Goal: Check status: Check status

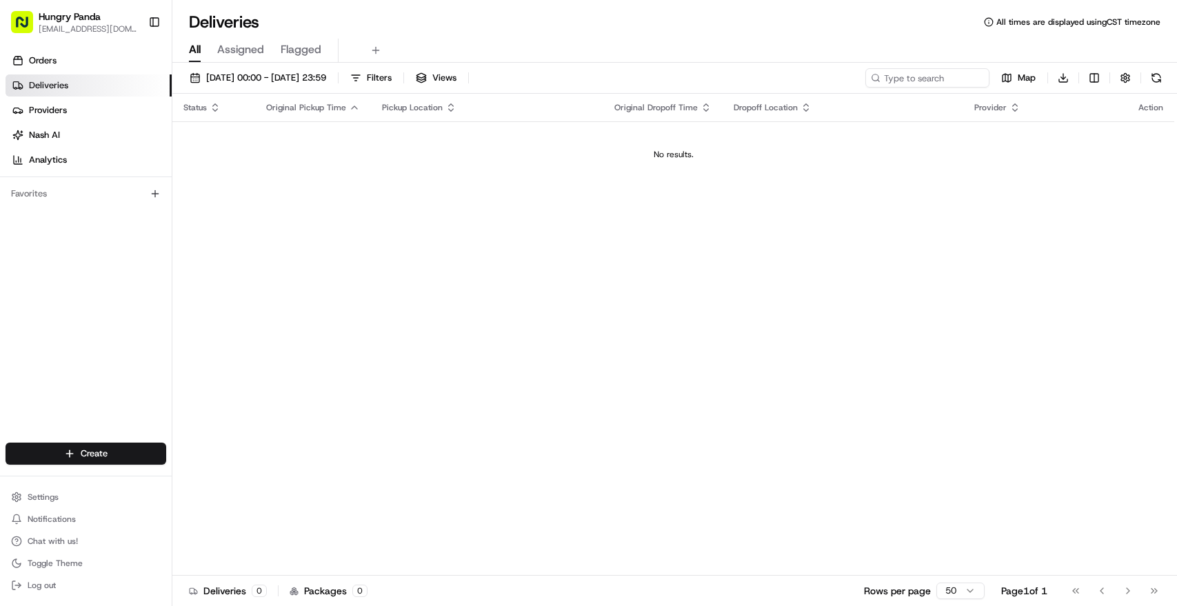
click at [940, 73] on input at bounding box center [928, 77] width 124 height 19
type input "111868330525173074138"
click at [258, 83] on span "[DATE] 00:00 - [DATE] 23:59" at bounding box center [266, 78] width 120 height 12
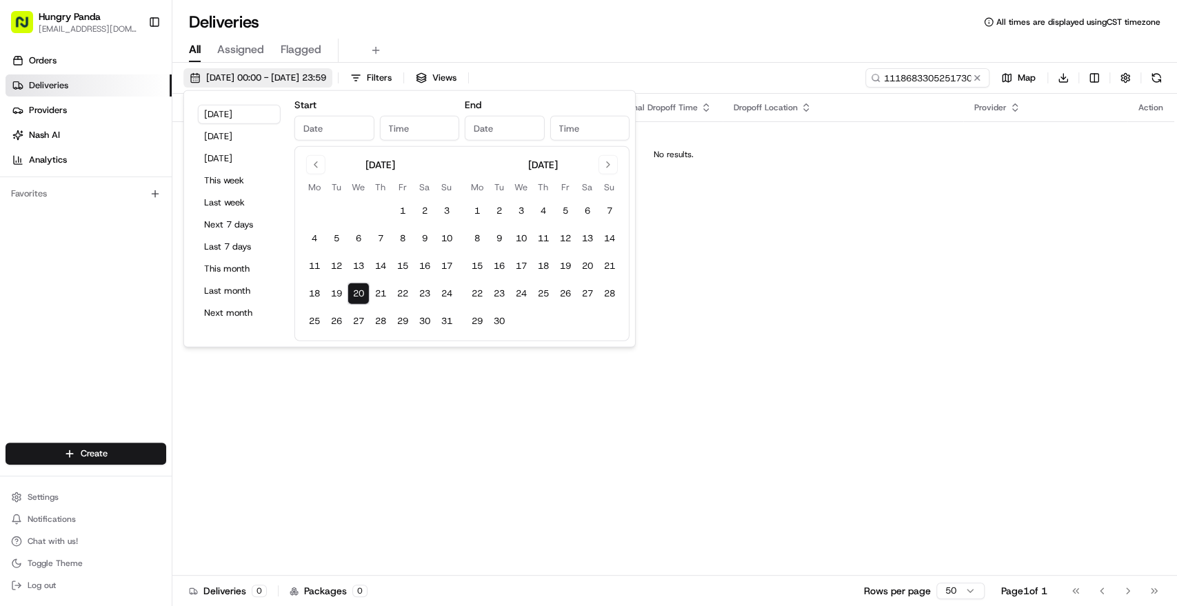
type input "[DATE]"
type input "12:00 AM"
type input "[DATE]"
type input "11:59 PM"
click at [365, 296] on button "20" at bounding box center [359, 294] width 22 height 22
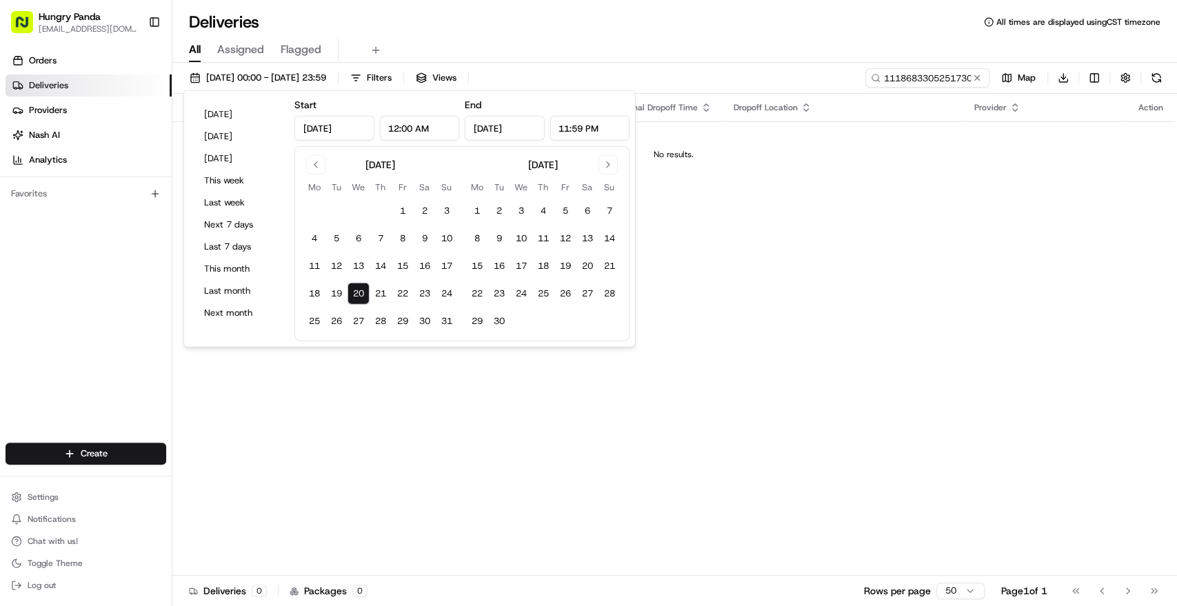
click at [353, 290] on button "20" at bounding box center [359, 294] width 22 height 22
click at [908, 297] on div "Status Original Pickup Time Pickup Location Original Dropoff Time Dropoff Locat…" at bounding box center [673, 335] width 1002 height 482
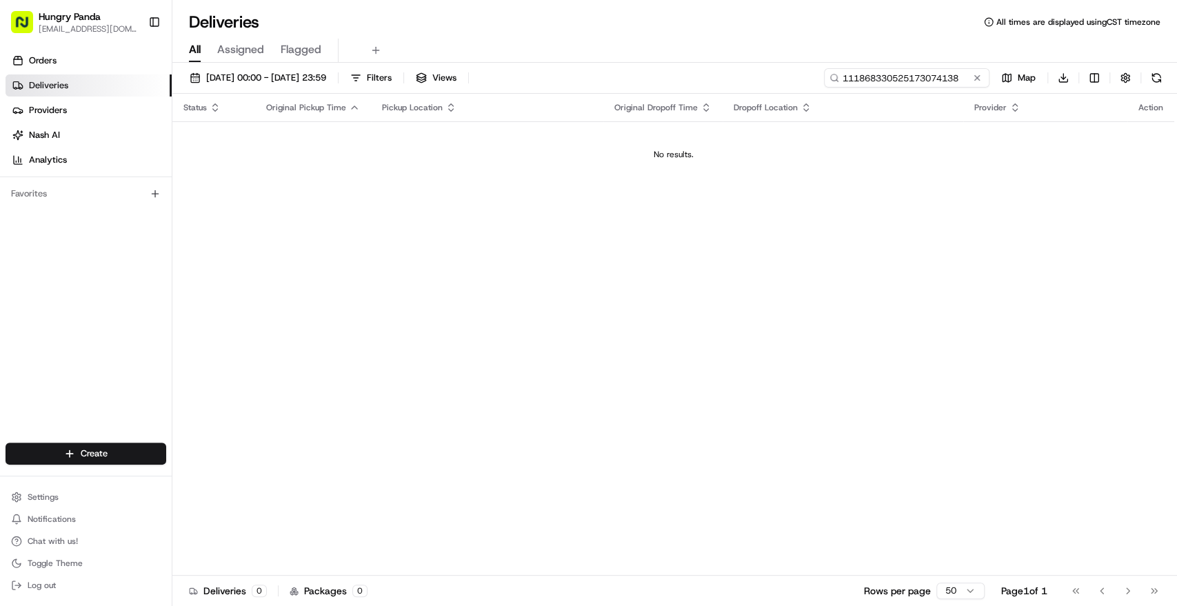
click at [926, 78] on input "111868330525173074138" at bounding box center [907, 77] width 166 height 19
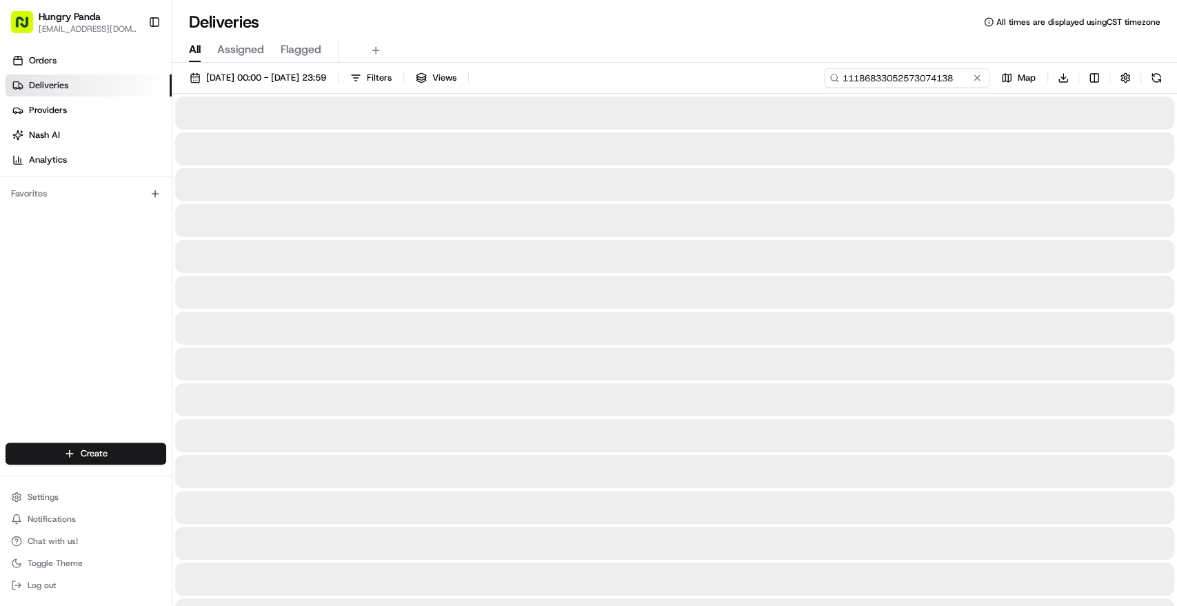
type input "11186833052573074138"
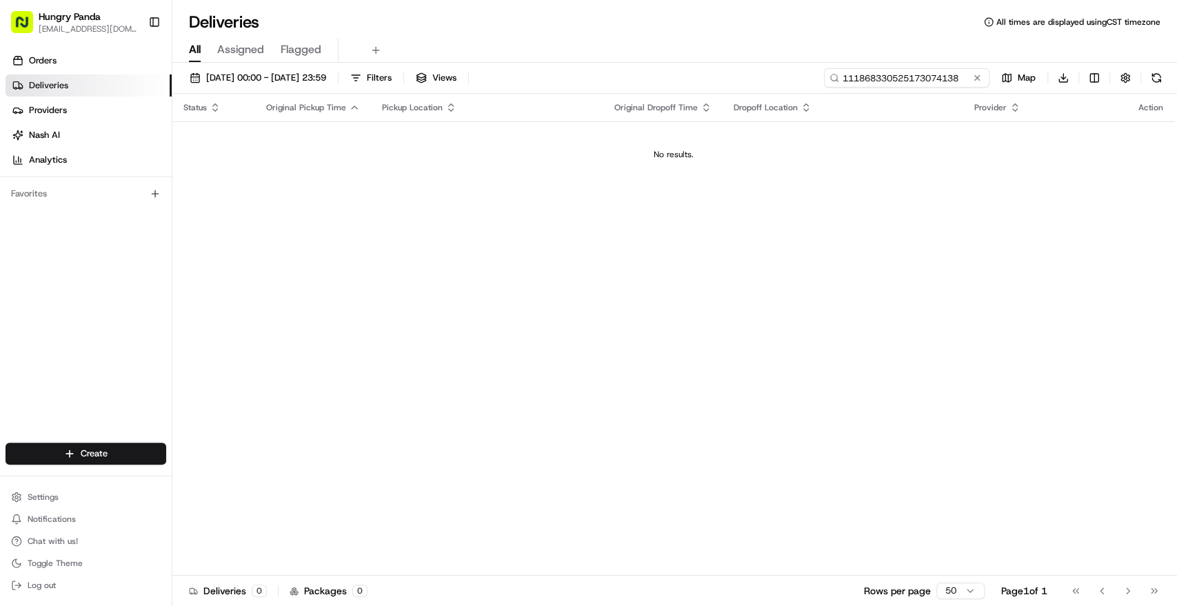
click at [907, 69] on input "111868330525173074138" at bounding box center [907, 77] width 166 height 19
click at [288, 76] on span "[DATE] 00:00 - [DATE] 23:59" at bounding box center [266, 78] width 120 height 12
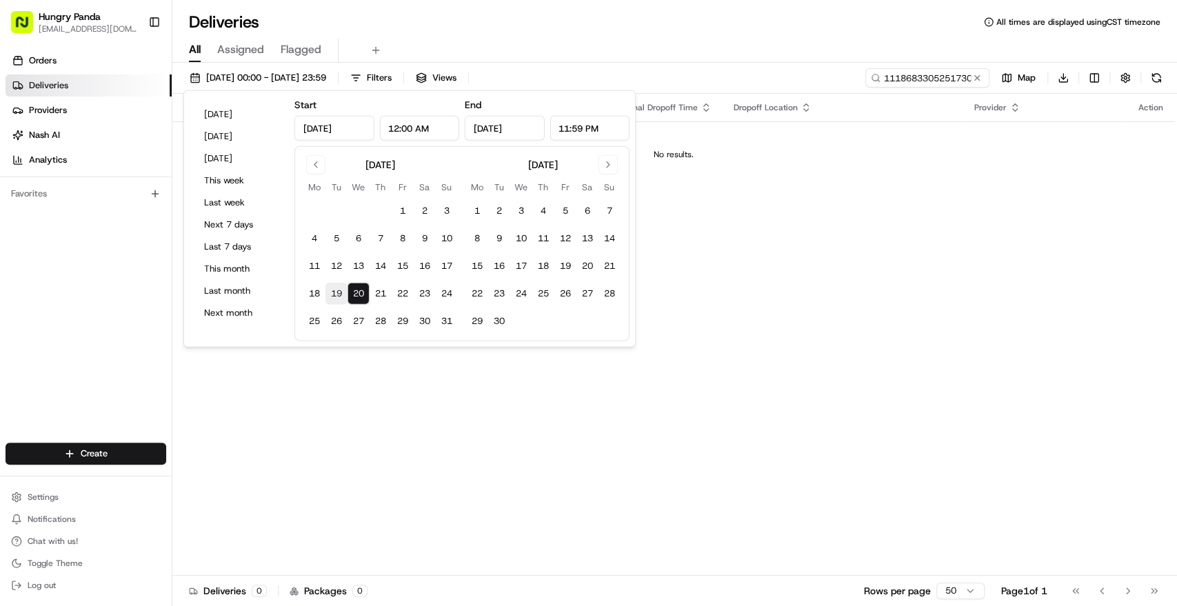
click at [338, 292] on button "19" at bounding box center [337, 294] width 22 height 22
type input "[DATE]"
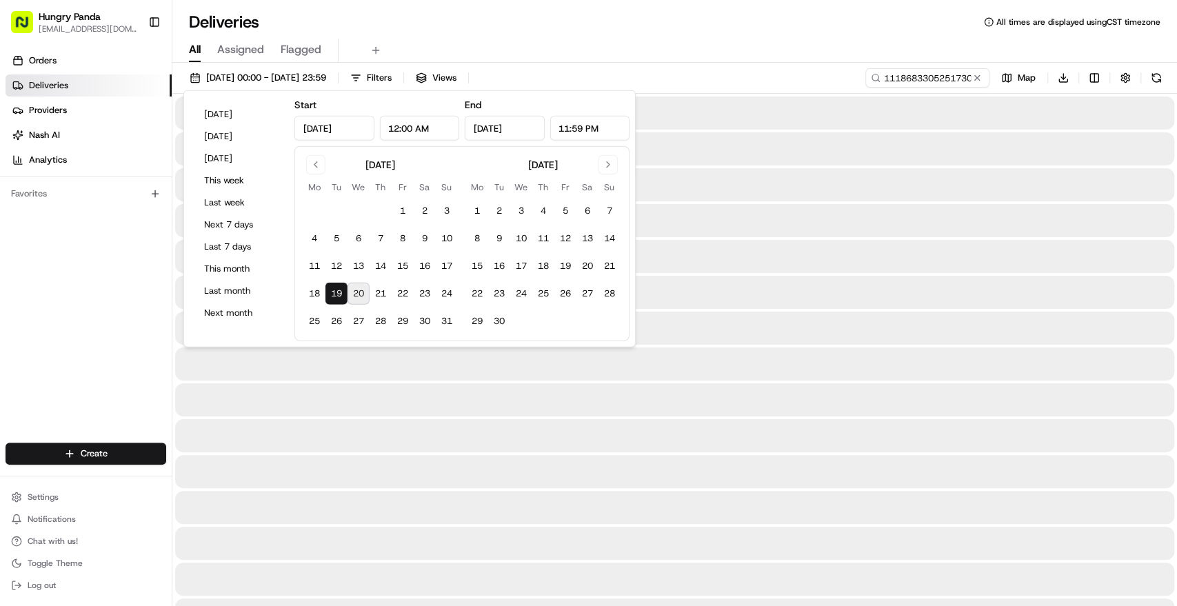
click at [359, 290] on button "20" at bounding box center [359, 294] width 22 height 22
type input "[DATE]"
click at [865, 286] on div at bounding box center [675, 292] width 1000 height 33
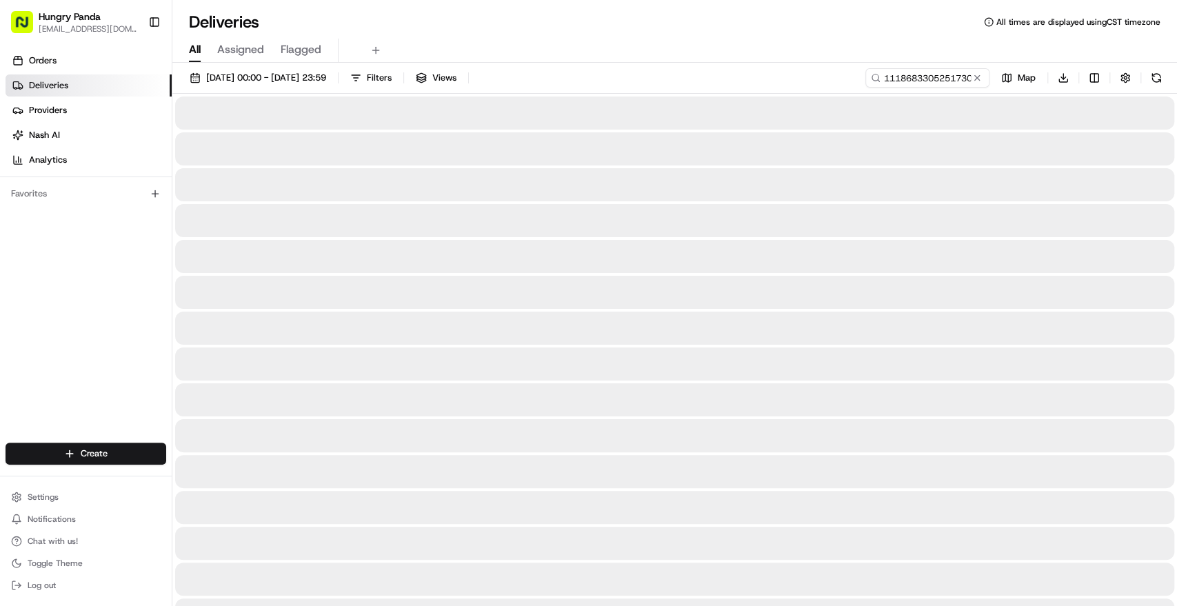
click at [595, 179] on div at bounding box center [675, 184] width 1000 height 33
drag, startPoint x: 662, startPoint y: 222, endPoint x: 646, endPoint y: 215, distance: 17.0
click at [662, 223] on div at bounding box center [675, 220] width 1000 height 33
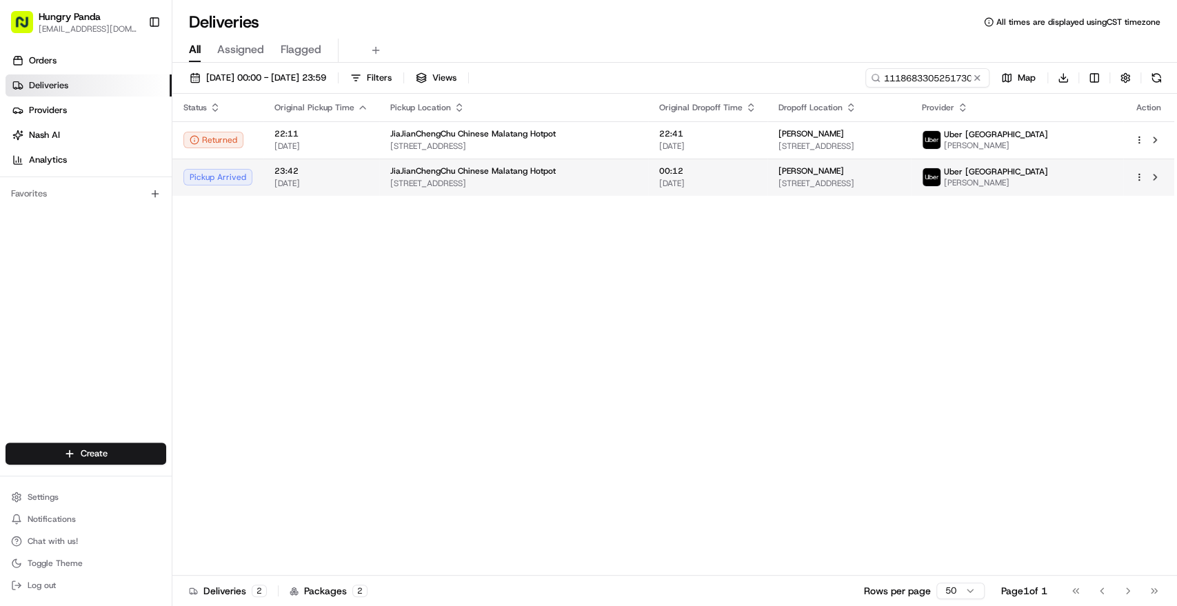
click at [600, 179] on span "249 Forest Rd, Hurstville NSW 2220, Australia" at bounding box center [513, 183] width 247 height 11
